Goal: Transaction & Acquisition: Purchase product/service

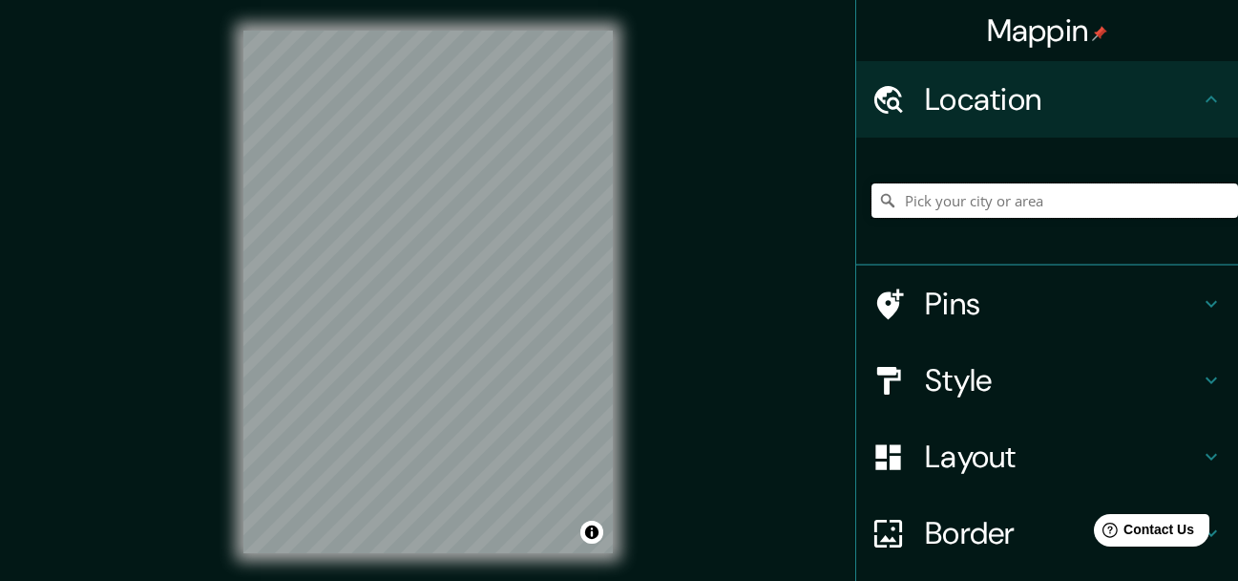
click at [1001, 203] on input "Pick your city or area" at bounding box center [1055, 200] width 367 height 34
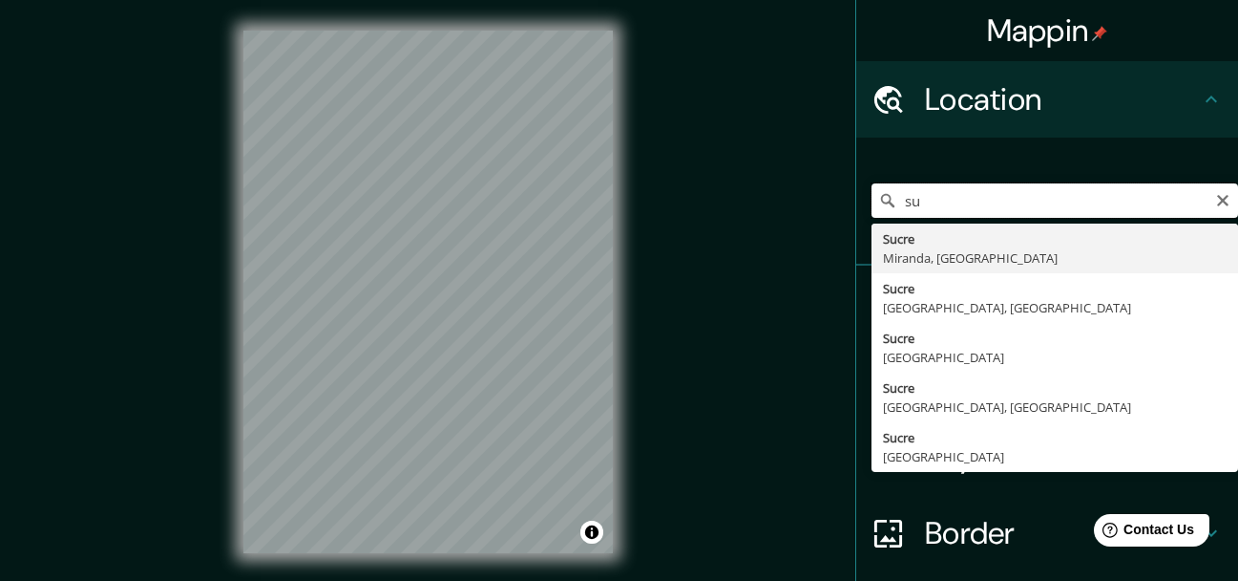
type input "s"
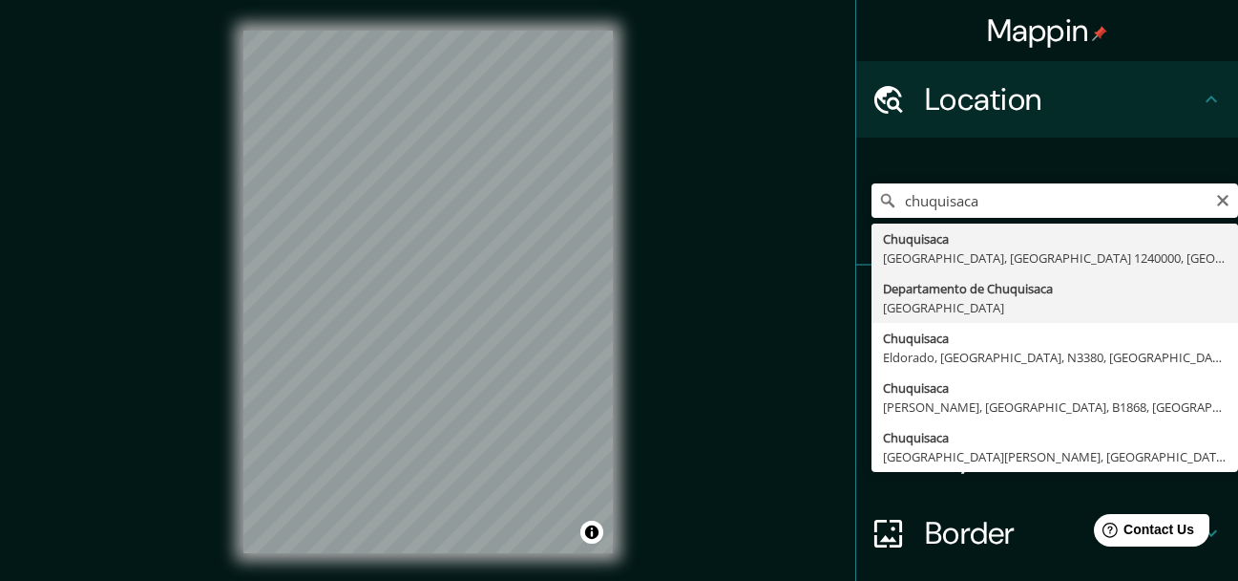
type input "Departamento de [GEOGRAPHIC_DATA], [GEOGRAPHIC_DATA]"
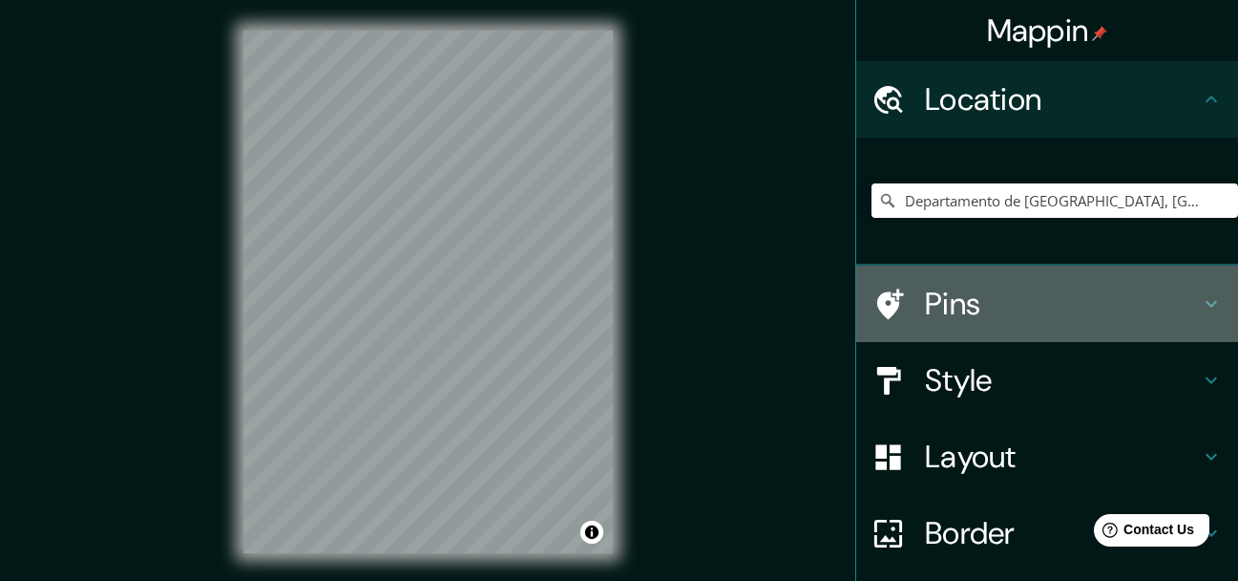
click at [1003, 322] on h4 "Pins" at bounding box center [1062, 304] width 275 height 38
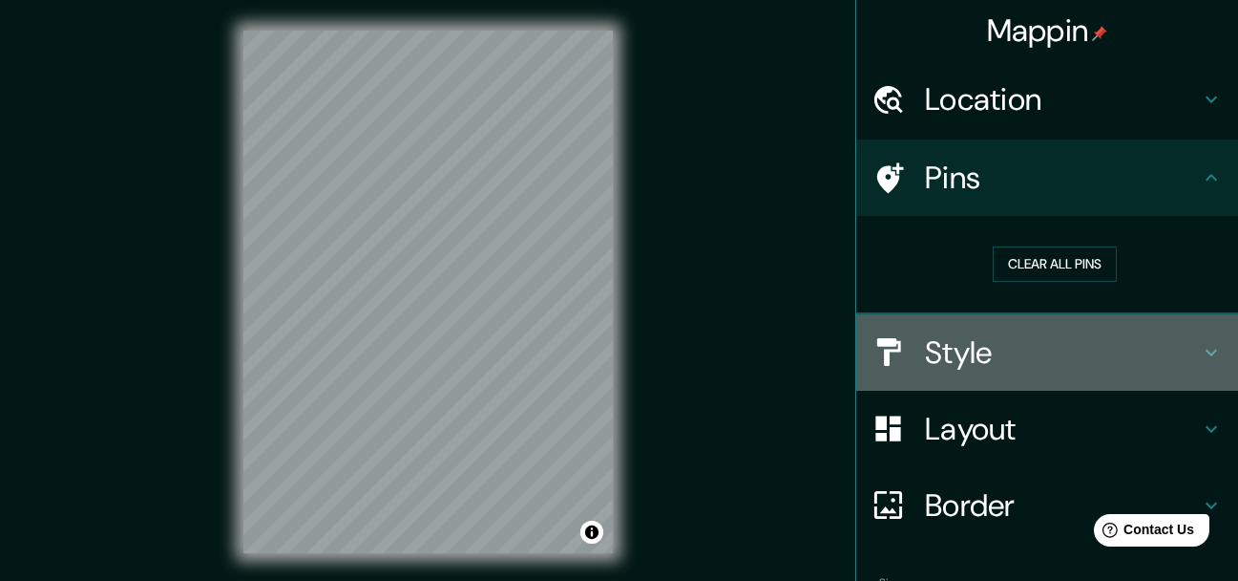
click at [988, 346] on h4 "Style" at bounding box center [1062, 352] width 275 height 38
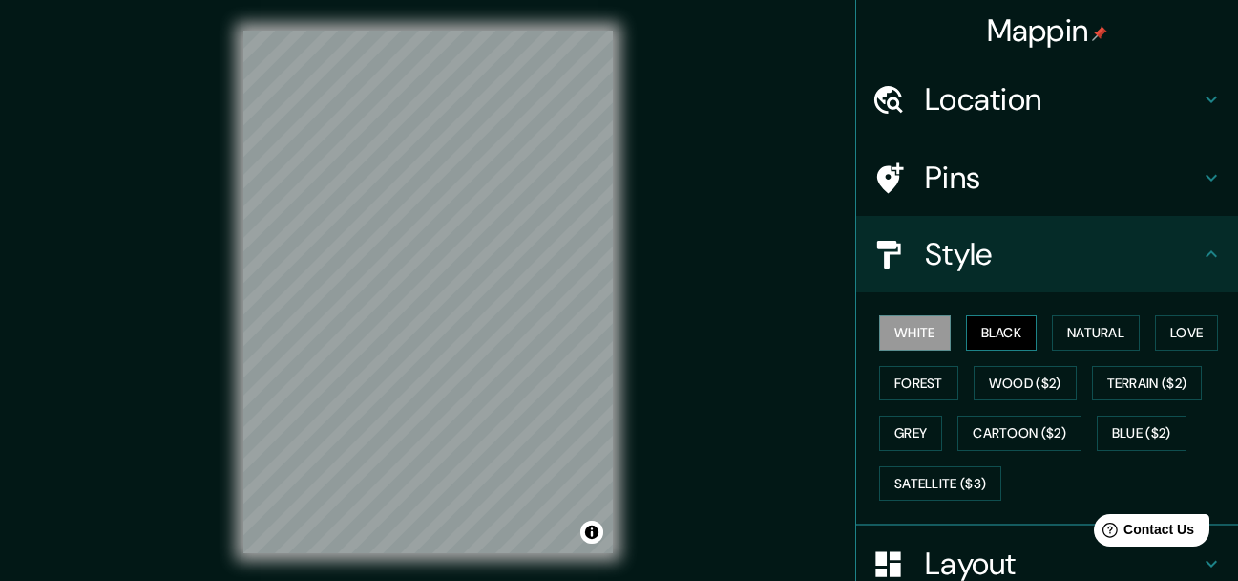
click at [993, 332] on button "Black" at bounding box center [1002, 332] width 72 height 35
click at [1079, 339] on button "Natural" at bounding box center [1096, 332] width 88 height 35
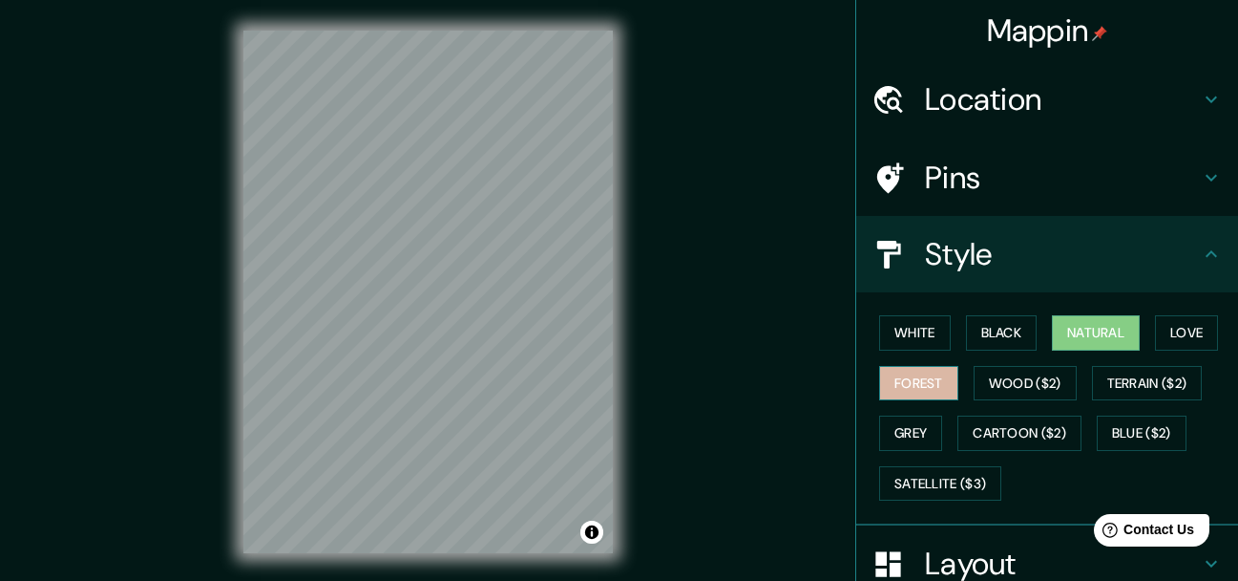
click at [927, 367] on button "Forest" at bounding box center [918, 383] width 79 height 35
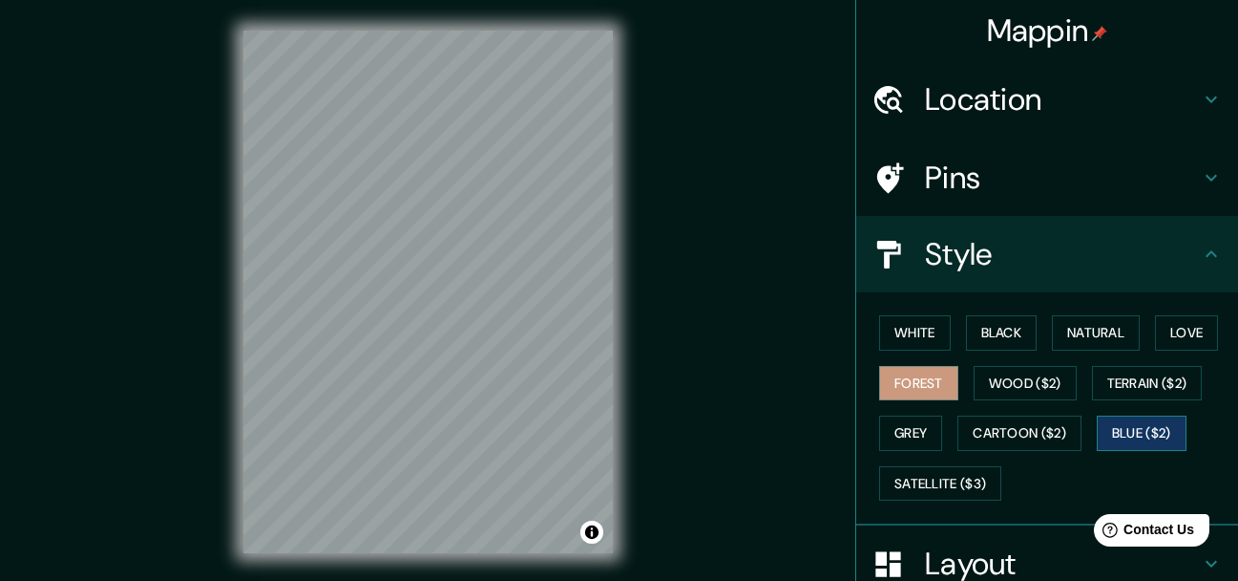
click at [1105, 432] on button "Blue ($2)" at bounding box center [1142, 432] width 90 height 35
click at [906, 434] on button "Grey" at bounding box center [910, 432] width 63 height 35
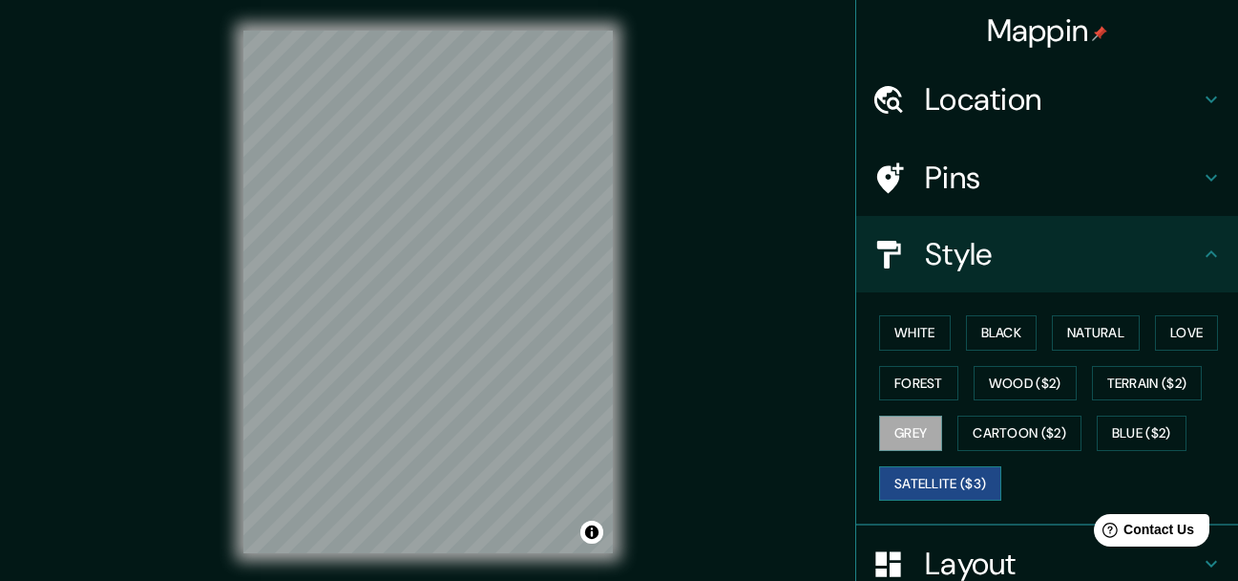
click at [961, 478] on button "Satellite ($3)" at bounding box center [940, 483] width 122 height 35
click at [912, 382] on button "Forest" at bounding box center [918, 383] width 79 height 35
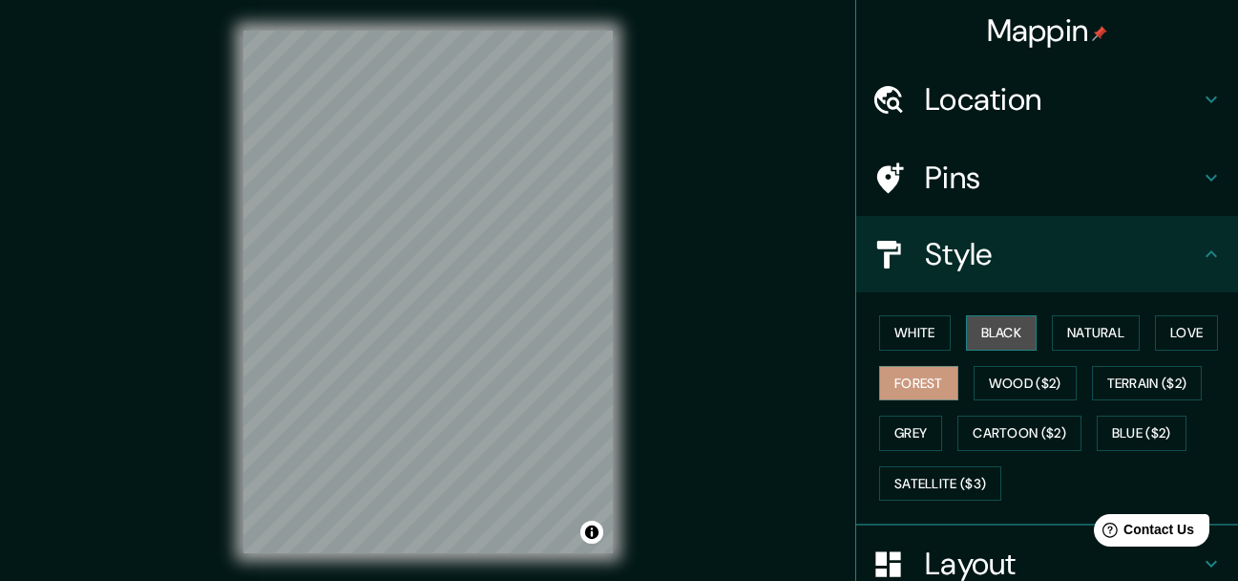
click at [987, 342] on button "Black" at bounding box center [1002, 332] width 72 height 35
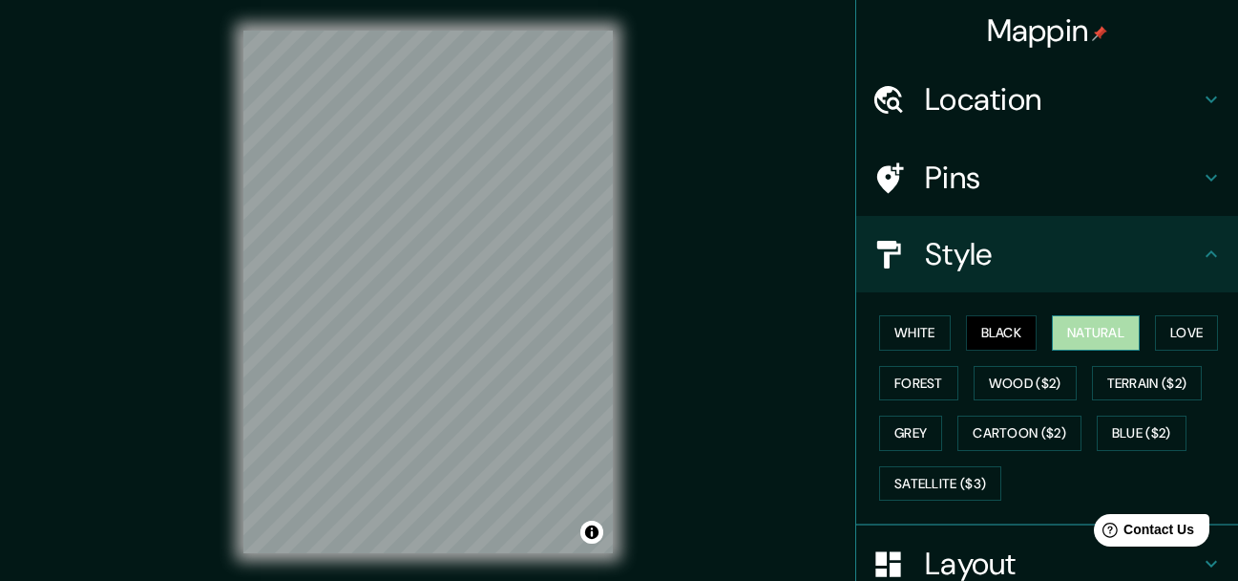
click at [1109, 342] on button "Natural" at bounding box center [1096, 332] width 88 height 35
click at [1163, 337] on button "Love" at bounding box center [1186, 332] width 63 height 35
click at [1084, 339] on button "Natural" at bounding box center [1096, 332] width 88 height 35
